Goal: Obtain resource: Obtain resource

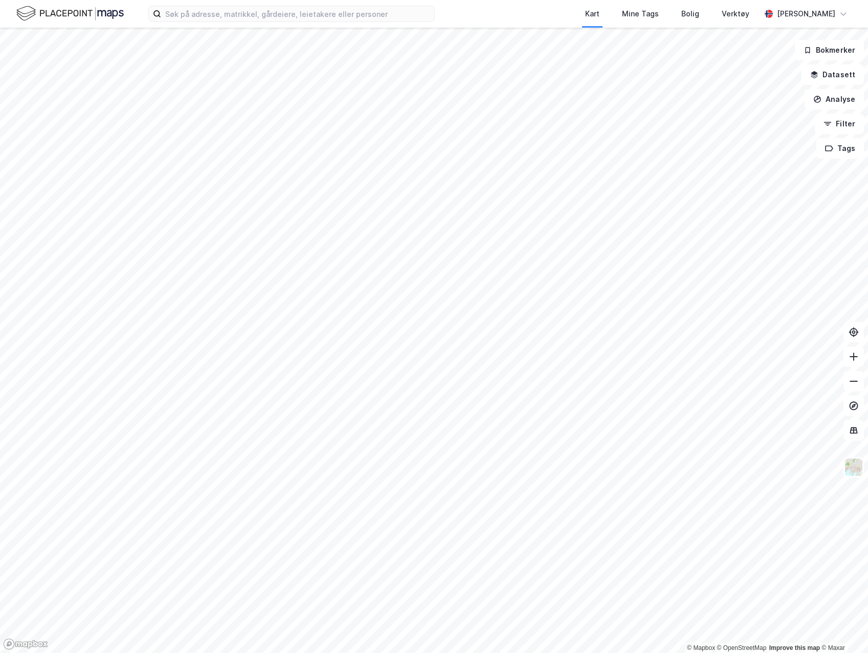
click at [263, 22] on div "Kart Mine Tags Bolig Verktøy [PERSON_NAME]" at bounding box center [434, 14] width 868 height 28
click at [259, 13] on input at bounding box center [297, 13] width 273 height 15
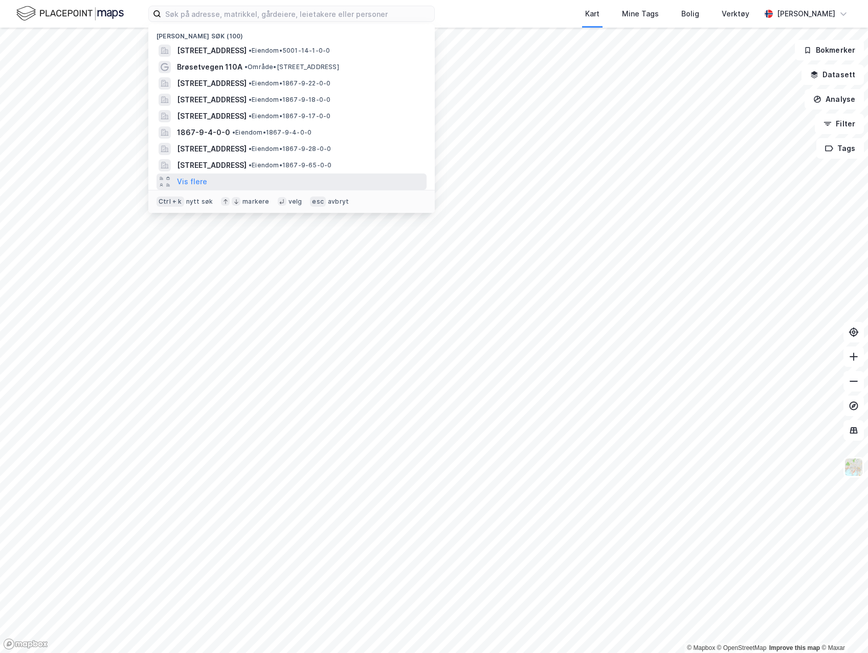
click at [255, 182] on div "Vis flere" at bounding box center [292, 181] width 270 height 16
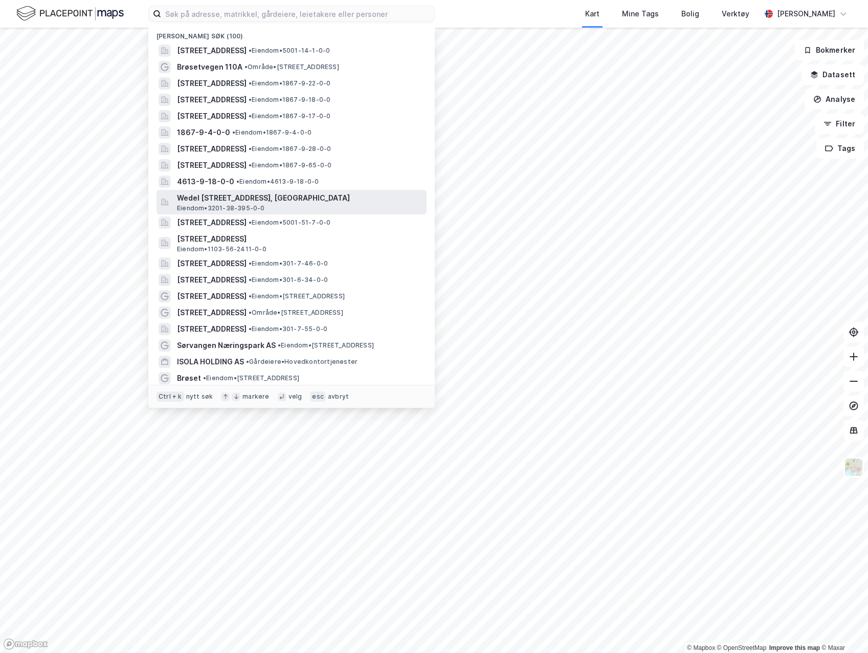
click at [276, 210] on div "Wedel [STREET_ADDRESS], BÆRUM Eiendom • 3201-38-395-0-0" at bounding box center [301, 202] width 248 height 20
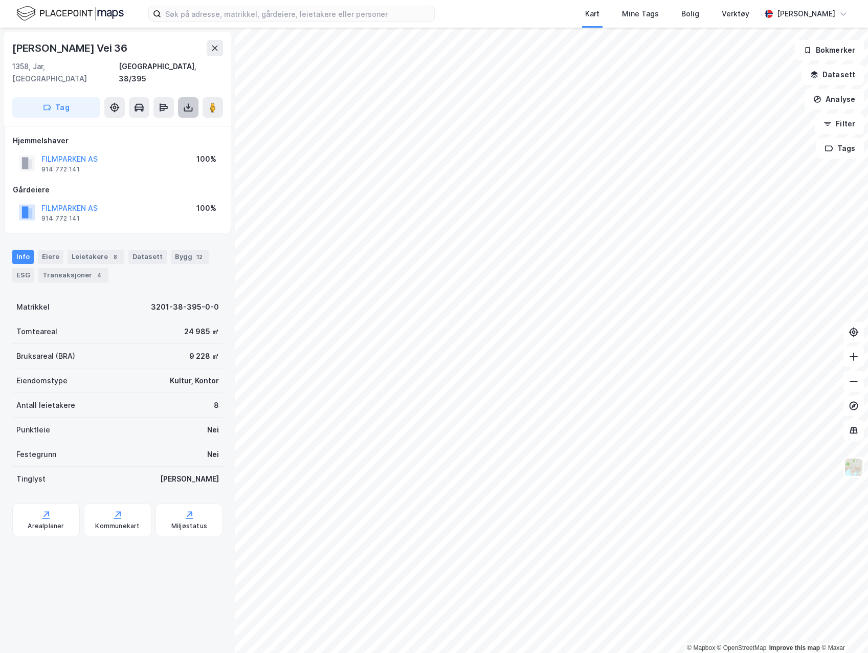
click at [187, 97] on button at bounding box center [188, 107] width 20 height 20
click at [180, 120] on div "Last ned grunnbok" at bounding box center [144, 128] width 109 height 16
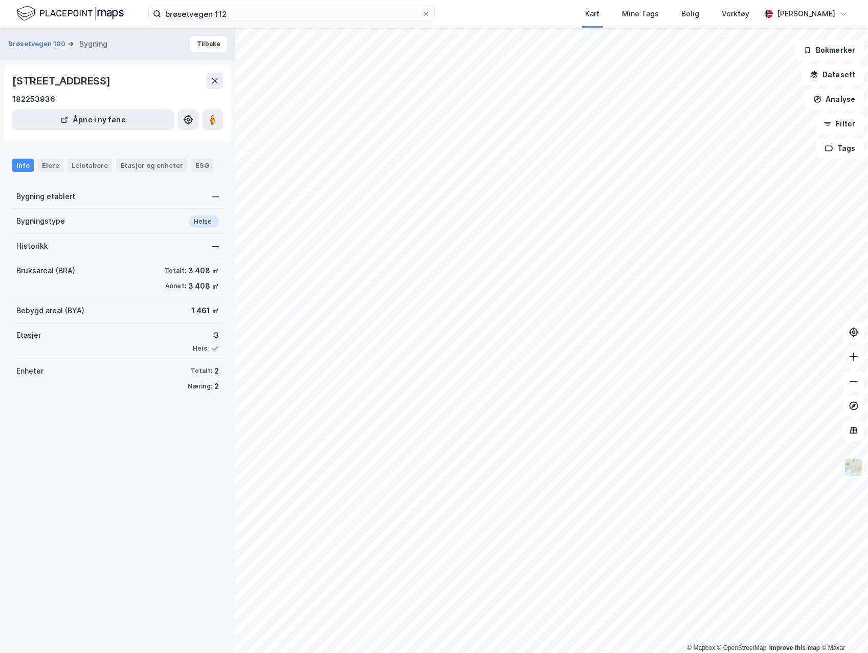
click at [860, 362] on button at bounding box center [854, 356] width 20 height 20
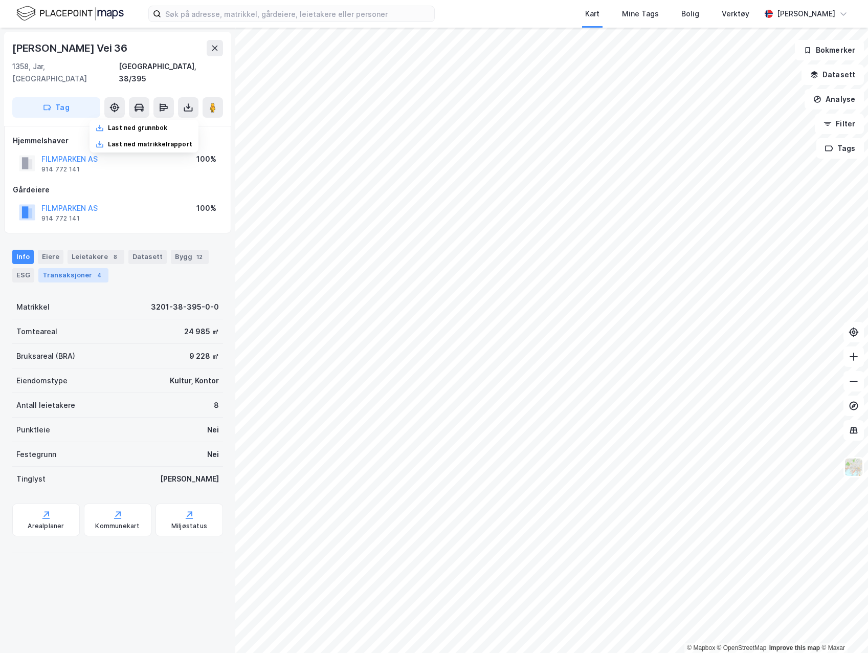
click at [77, 268] on div "Transaksjoner 4" at bounding box center [73, 275] width 70 height 14
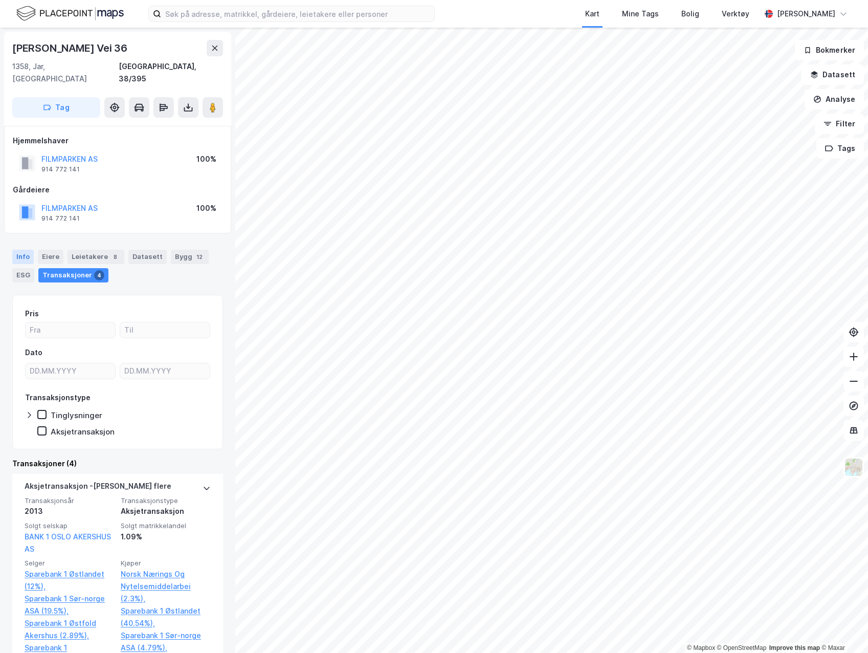
click at [23, 250] on div "Info" at bounding box center [22, 257] width 21 height 14
